Goal: Task Accomplishment & Management: Manage account settings

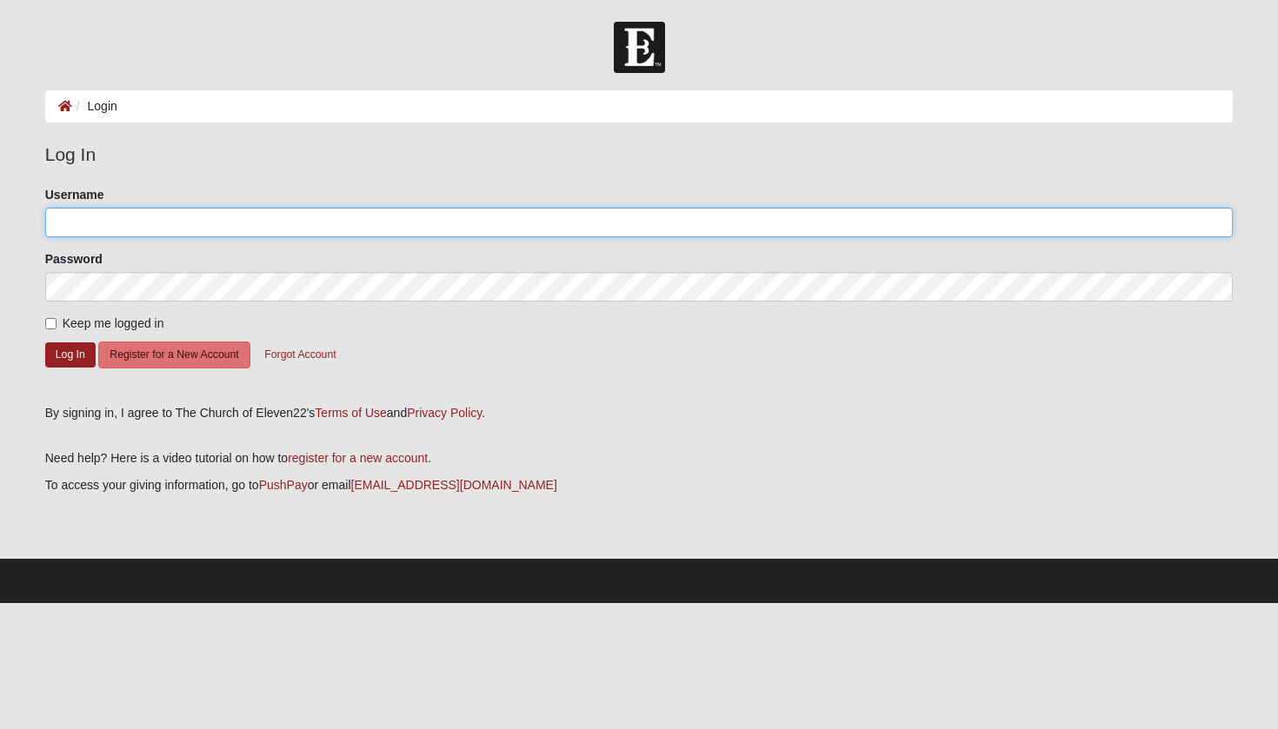
type input "j.declue"
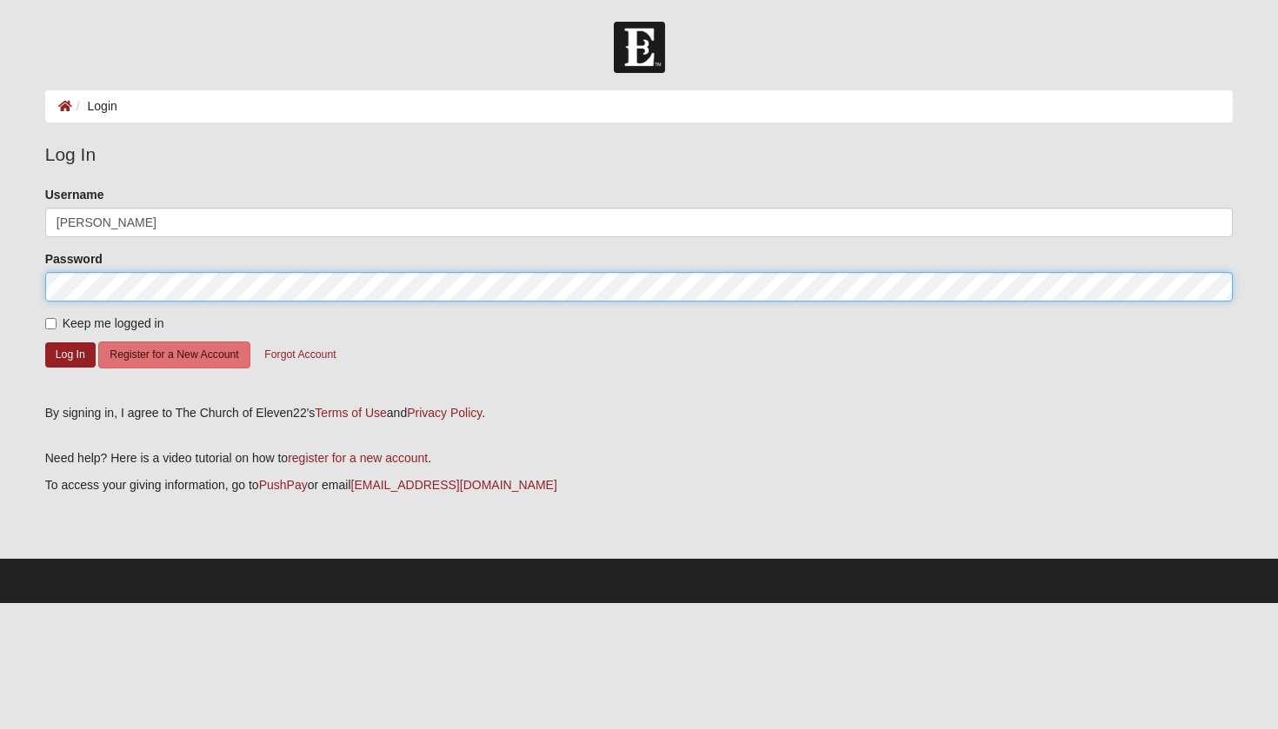
click at [70, 354] on button "Log In" at bounding box center [70, 354] width 50 height 25
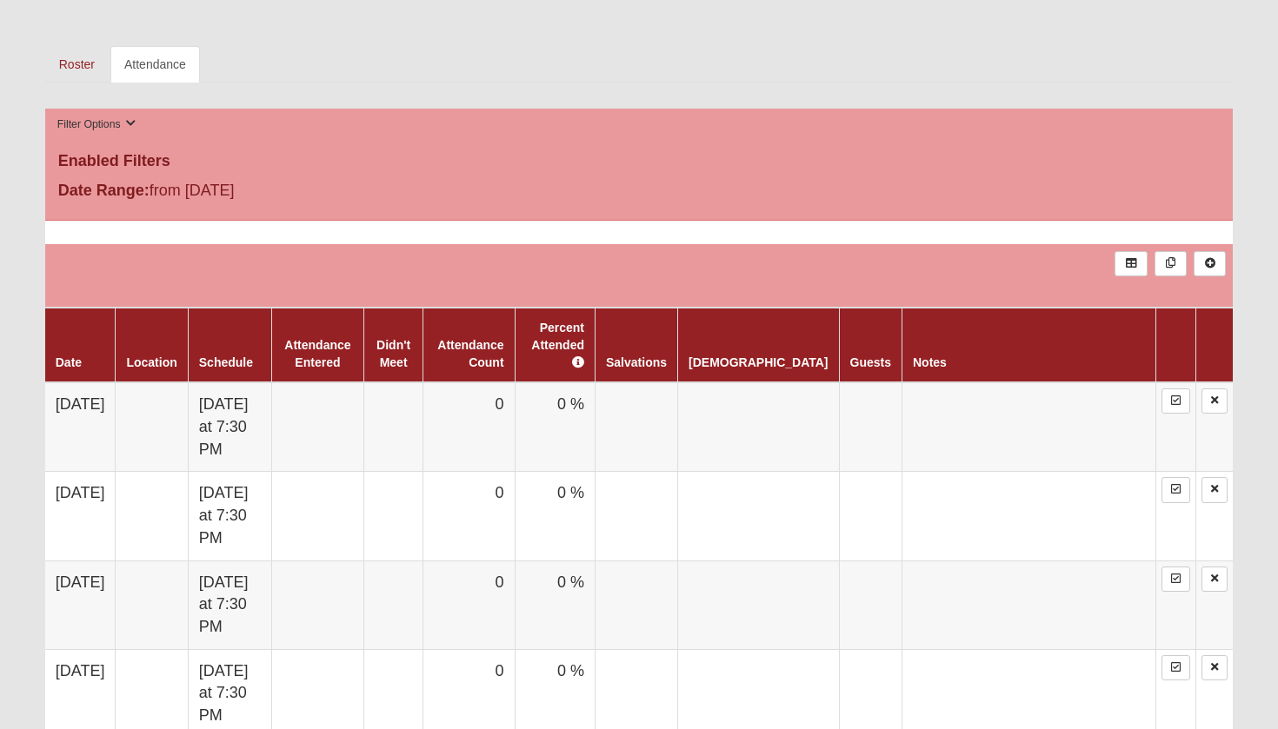
scroll to position [592, 0]
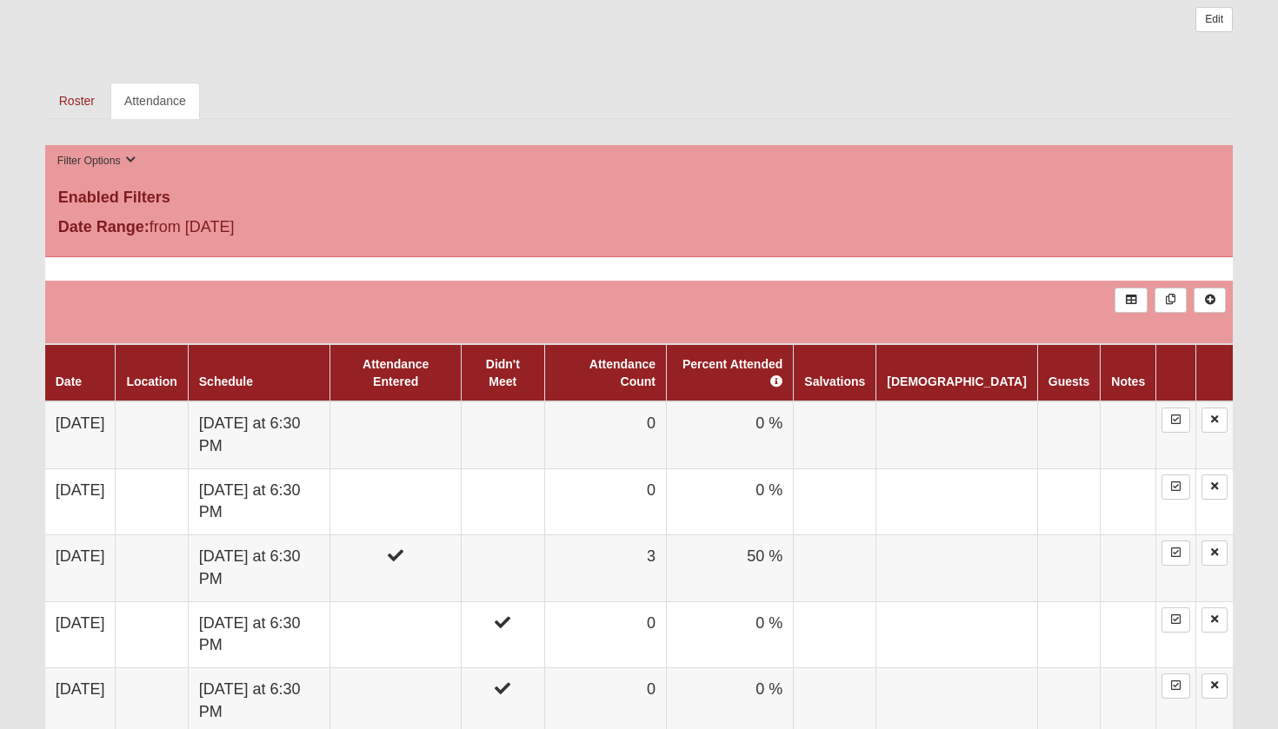
scroll to position [712, 0]
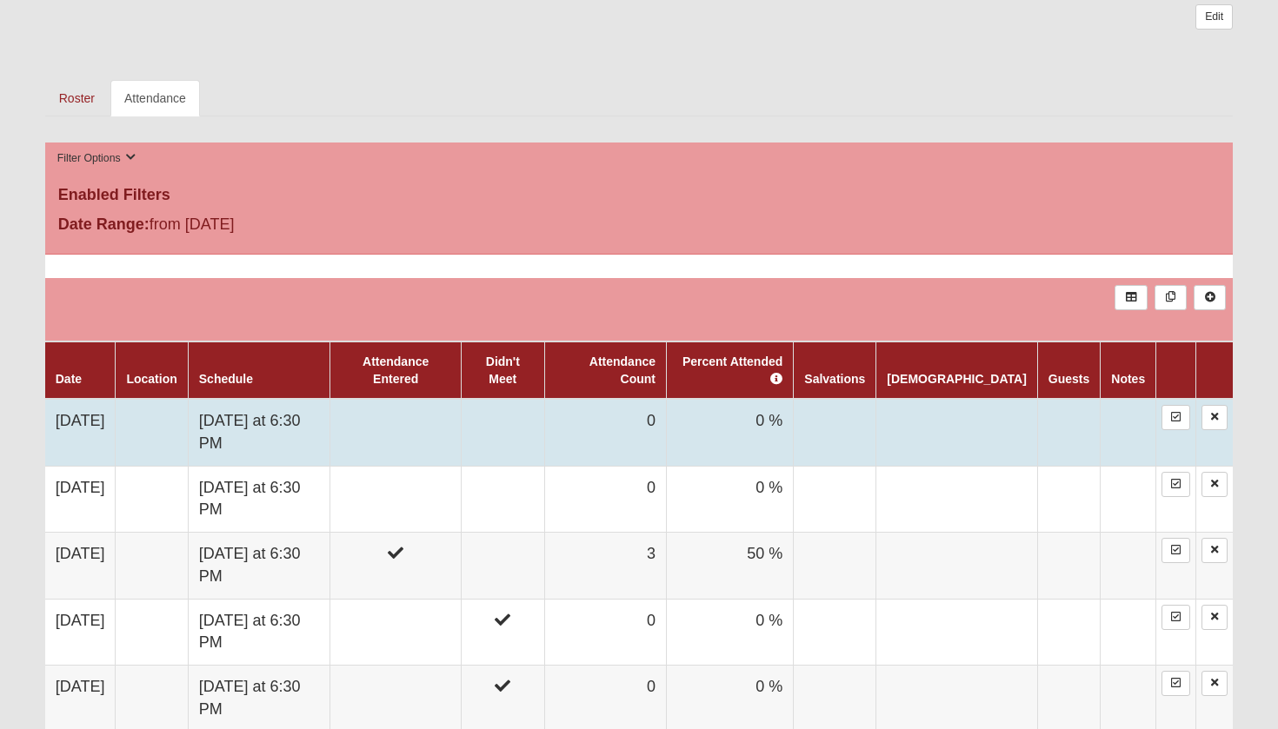
click at [462, 399] on td at bounding box center [395, 432] width 131 height 67
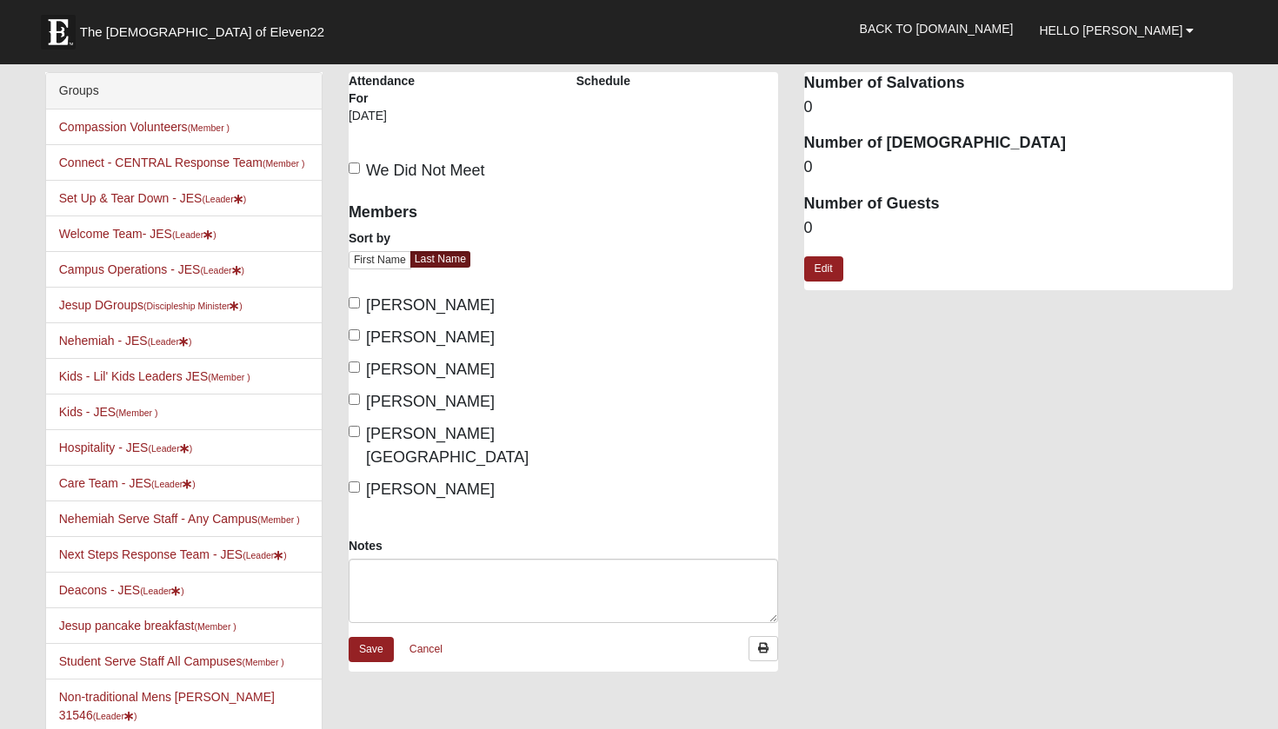
click at [423, 168] on span "We Did Not Meet" at bounding box center [425, 170] width 119 height 17
click at [360, 168] on input "We Did Not Meet" at bounding box center [354, 168] width 11 height 11
checkbox input "true"
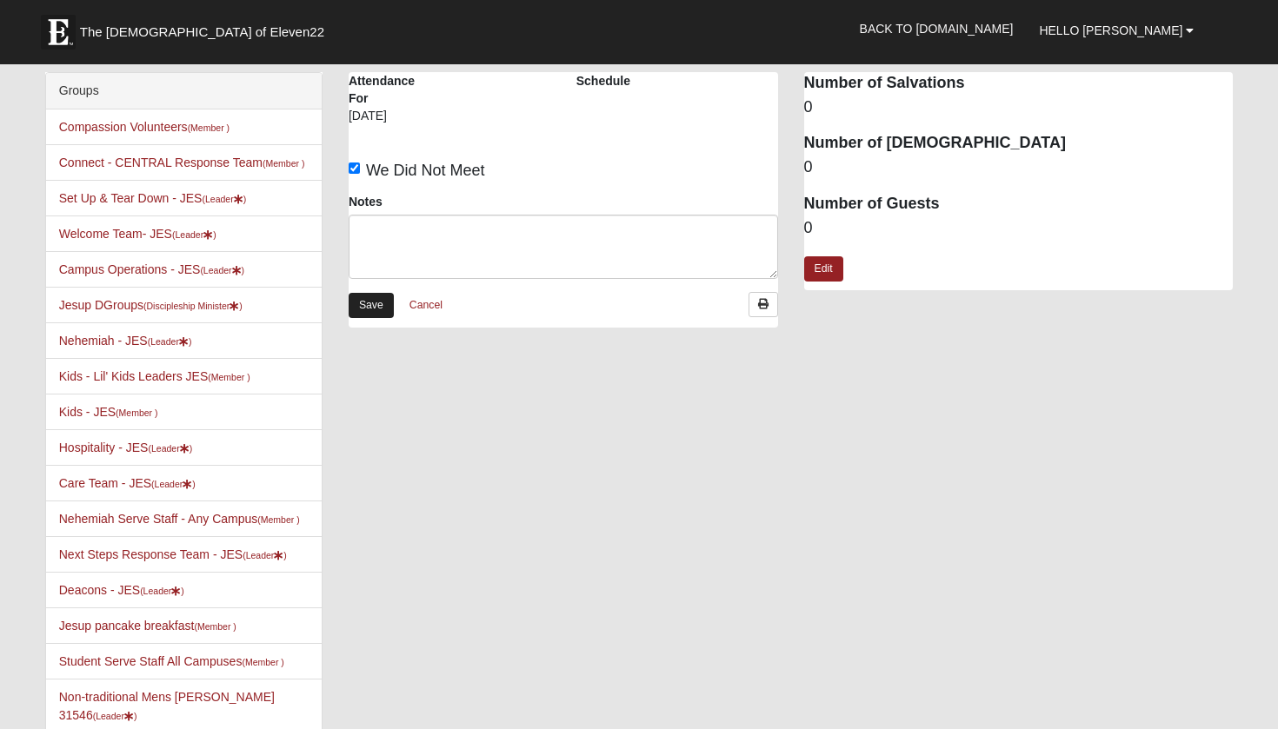
click at [376, 311] on link "Save" at bounding box center [371, 305] width 45 height 25
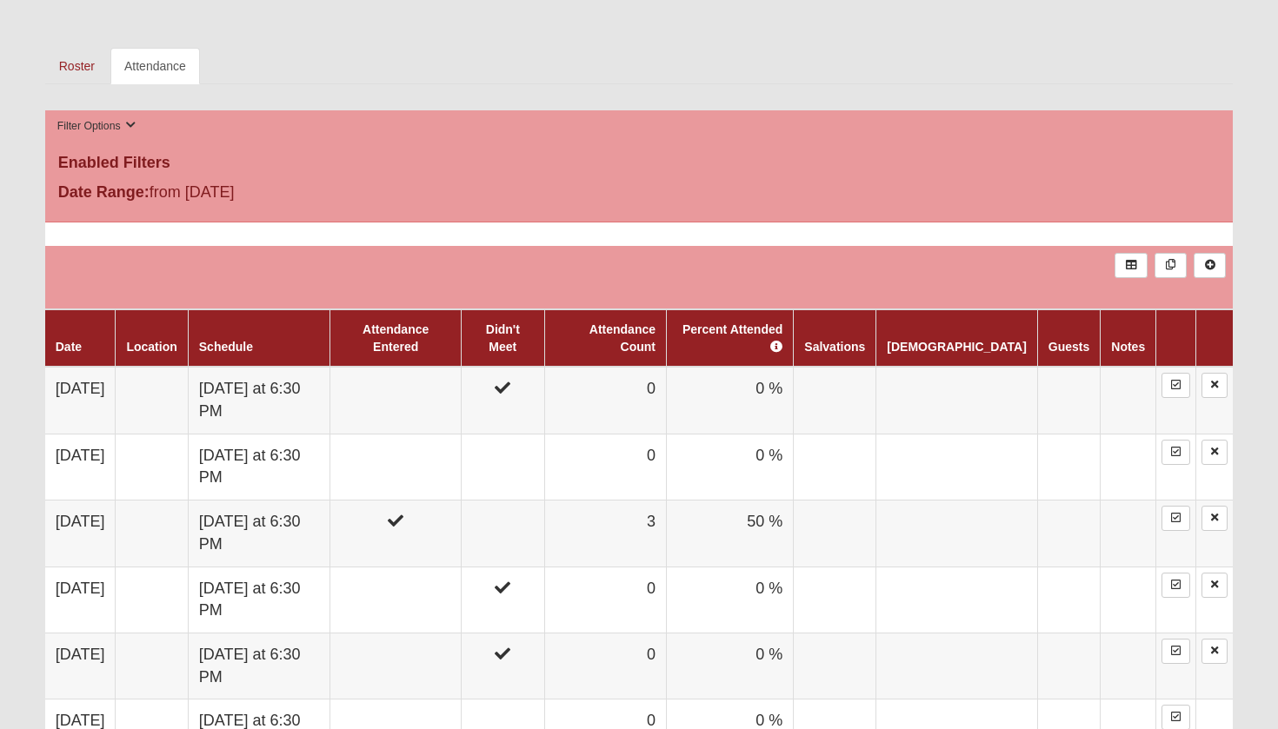
scroll to position [759, 0]
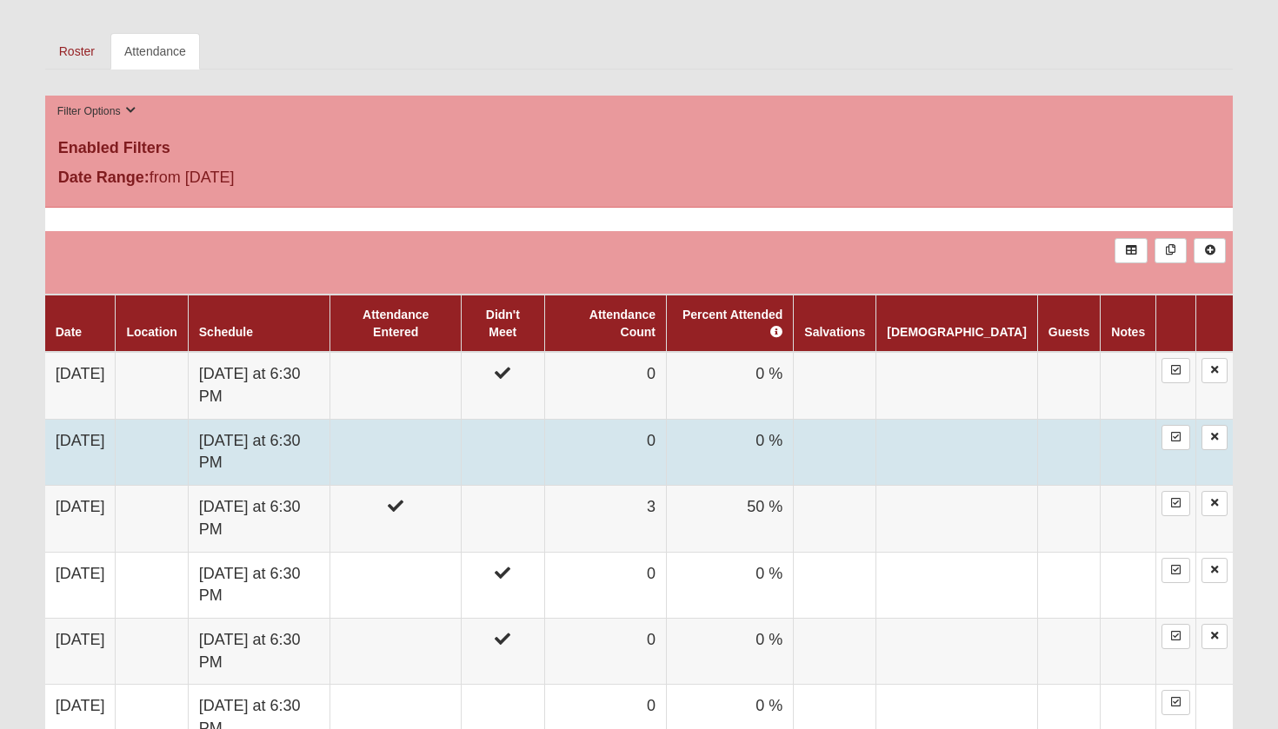
click at [451, 419] on td at bounding box center [395, 452] width 131 height 66
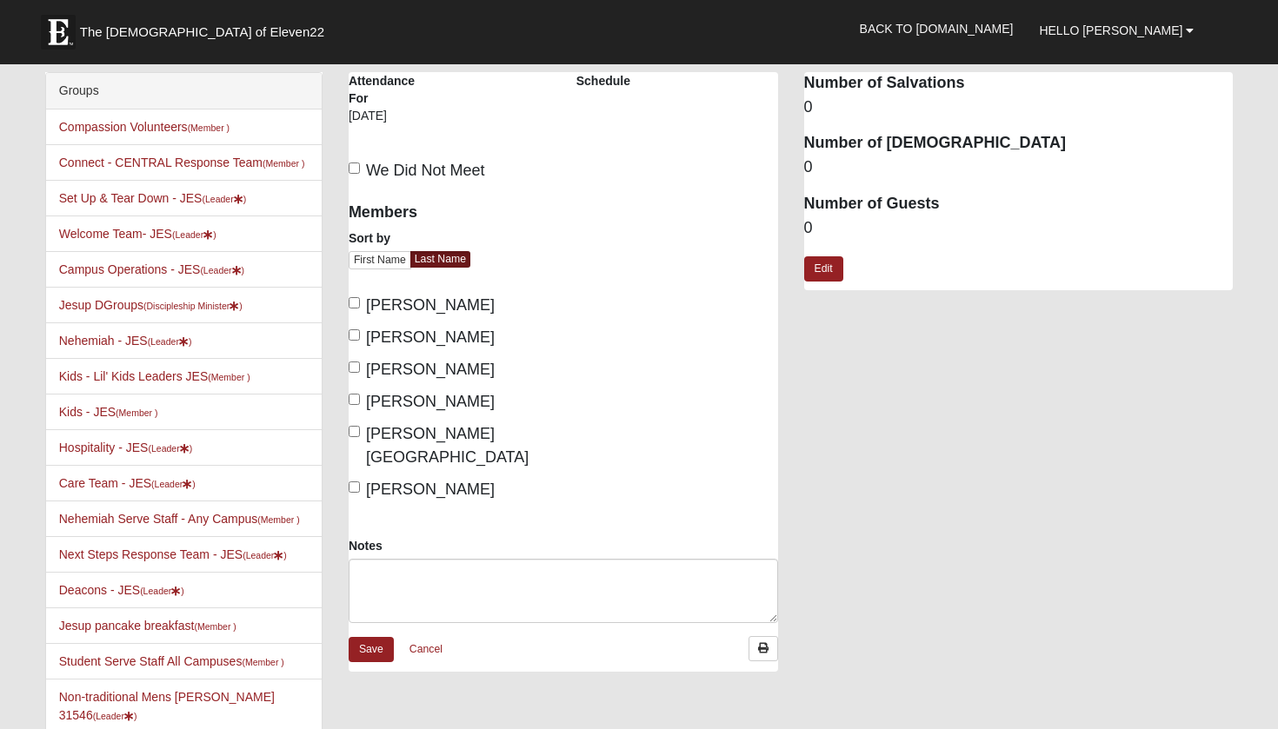
click at [442, 368] on span "[PERSON_NAME]" at bounding box center [430, 369] width 129 height 17
click at [360, 368] on input "[PERSON_NAME]" at bounding box center [354, 367] width 11 height 11
checkbox input "true"
click at [442, 342] on span "DeClue, Ashley" at bounding box center [430, 337] width 129 height 17
click at [360, 341] on input "DeClue, Ashley" at bounding box center [354, 334] width 11 height 11
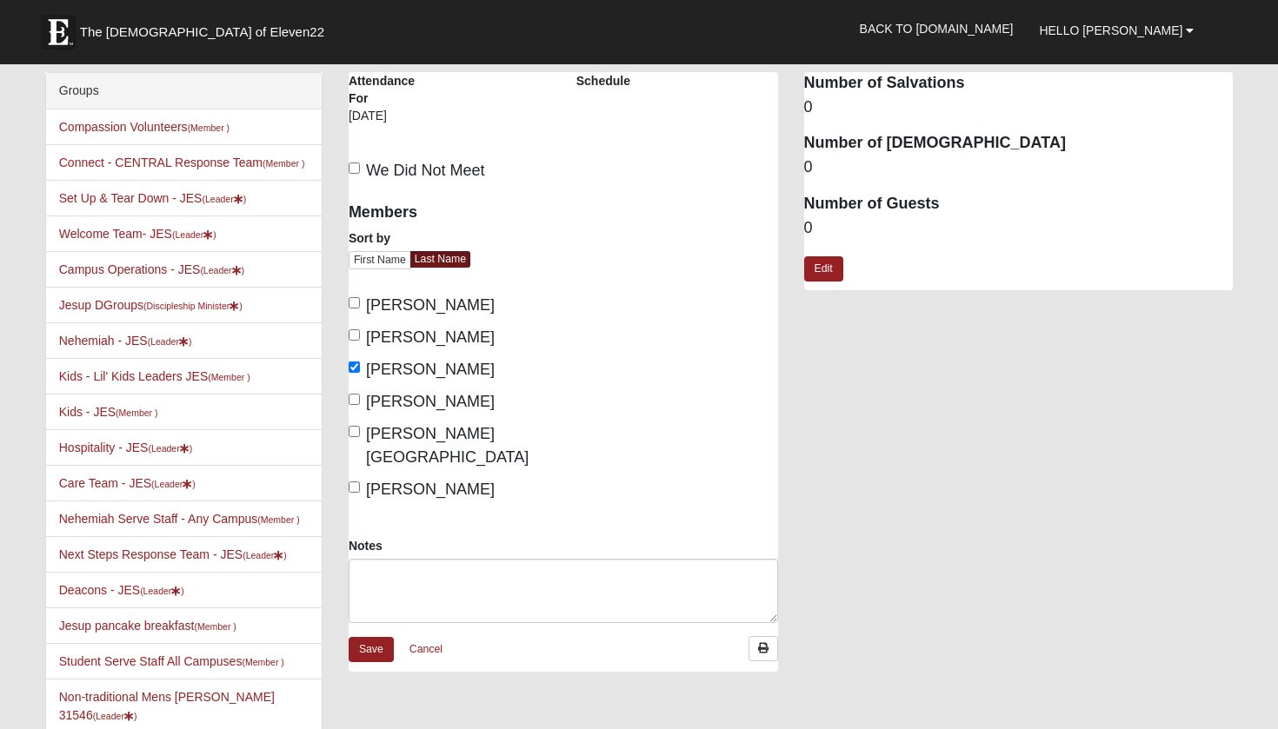
checkbox input "true"
click at [821, 260] on link "Edit" at bounding box center [823, 268] width 39 height 25
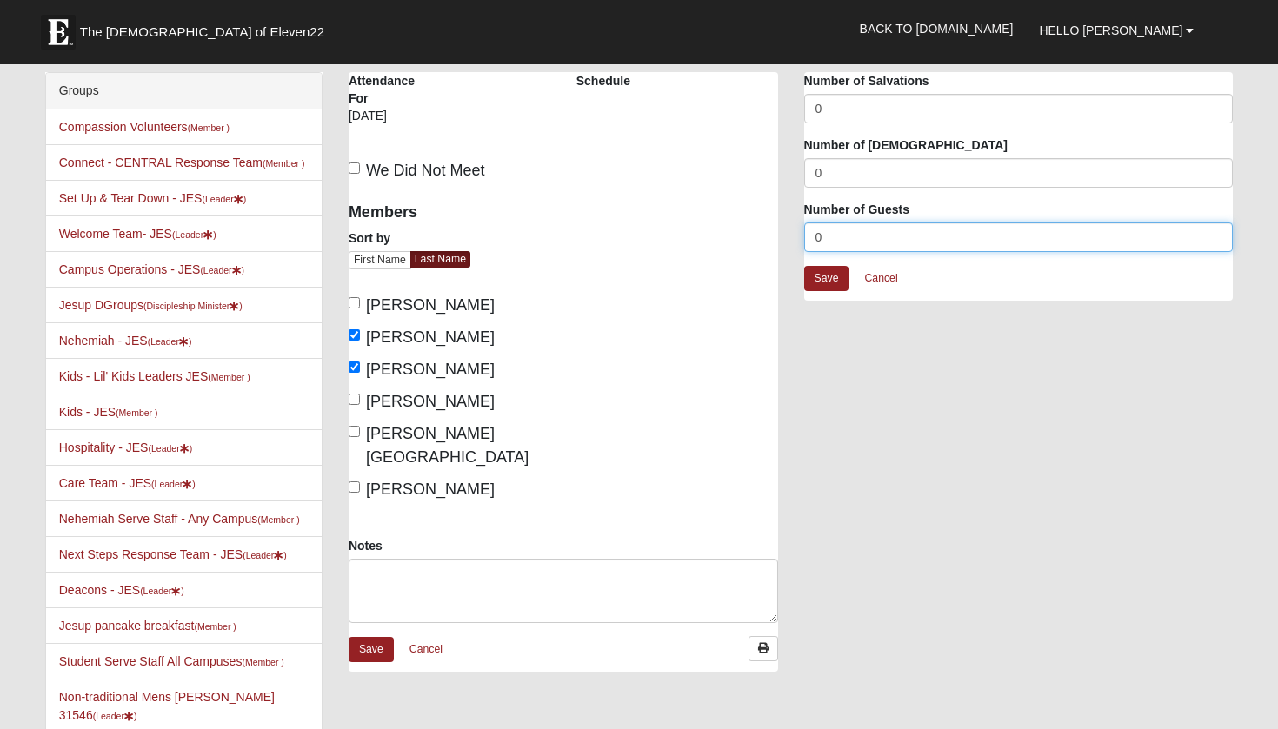
click at [836, 237] on input "0" at bounding box center [1018, 238] width 429 height 30
type input "2"
click at [828, 280] on link "Save" at bounding box center [826, 278] width 45 height 25
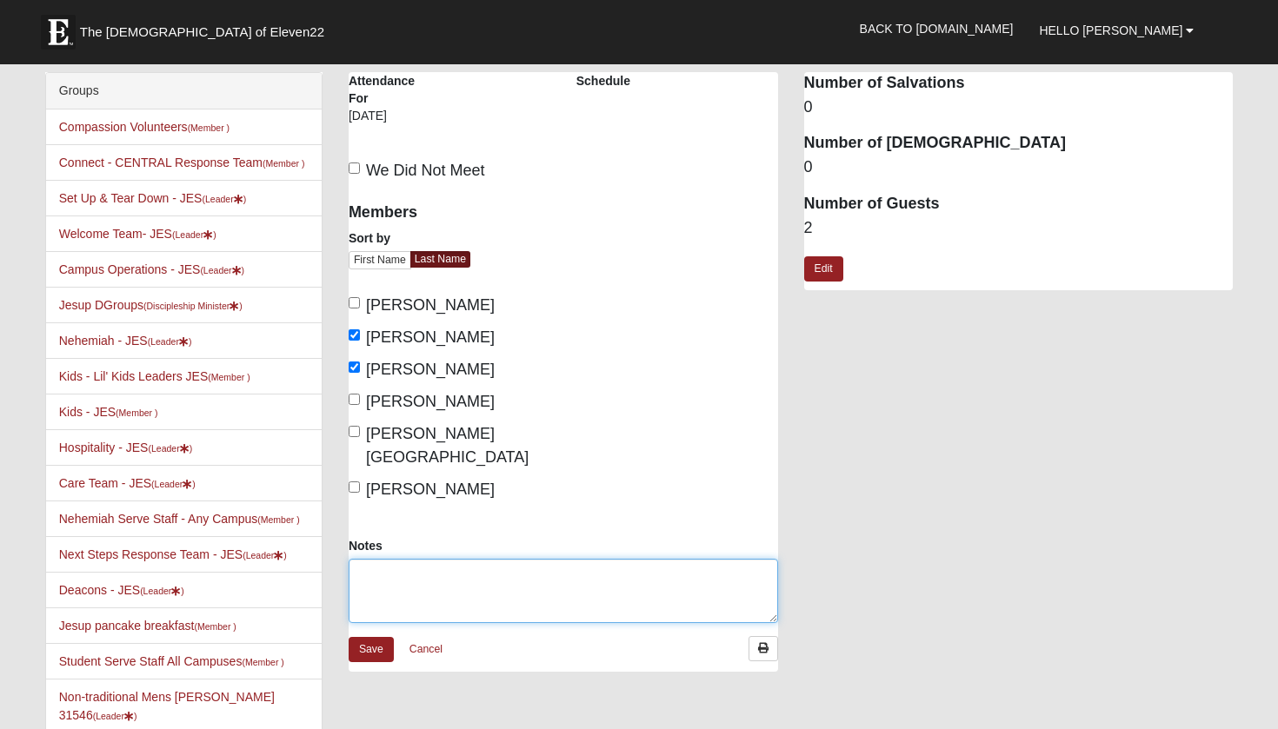
click at [622, 575] on textarea "Notes" at bounding box center [563, 591] width 429 height 64
type textarea "Harrison and Audra Green and their kids came to our house to cookout and celebr…"
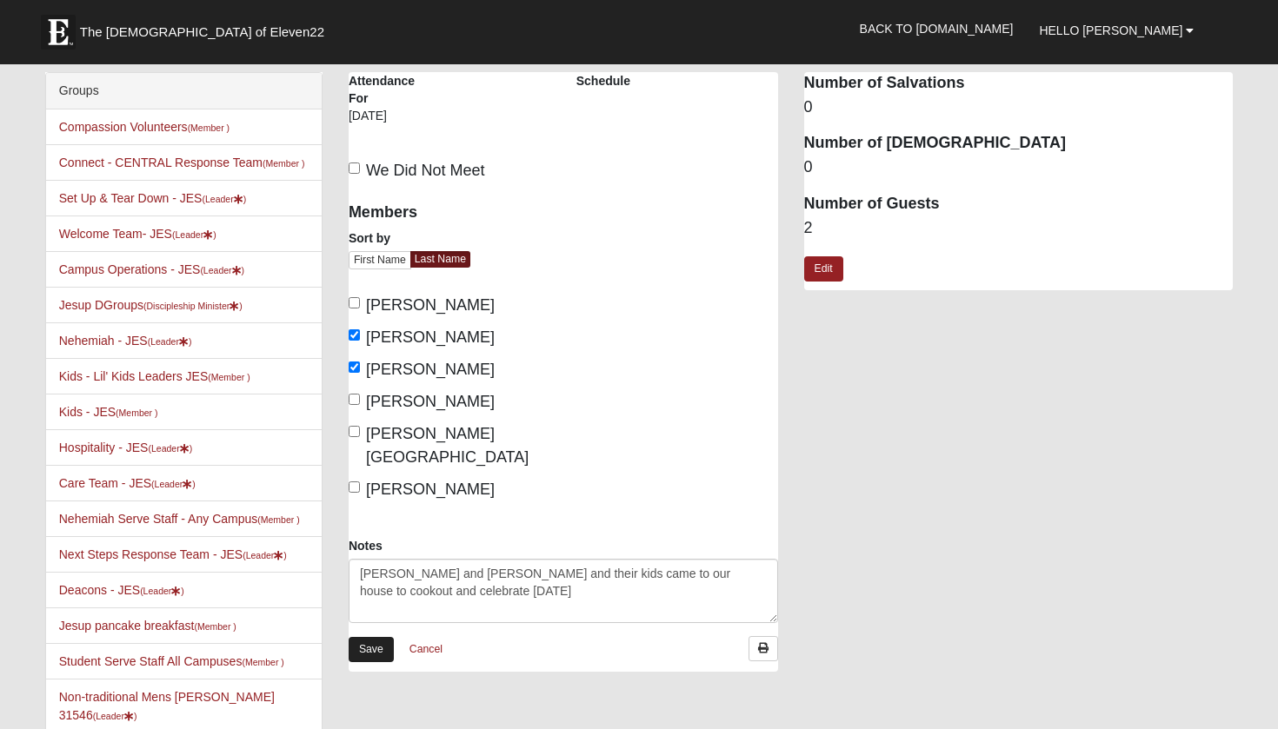
click at [379, 637] on link "Save" at bounding box center [371, 649] width 45 height 25
